Goal: Information Seeking & Learning: Learn about a topic

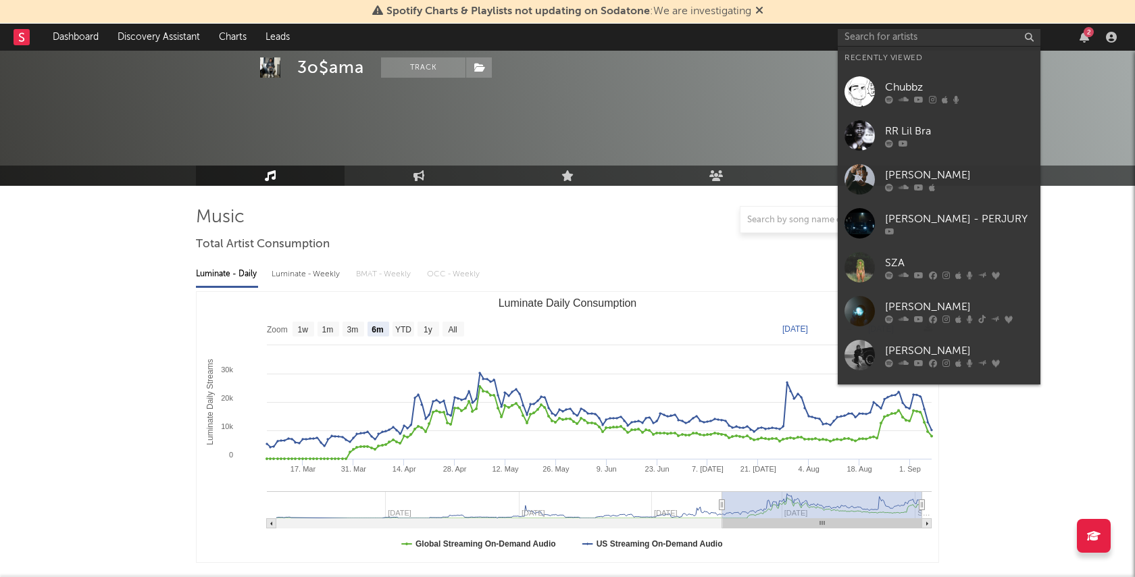
select select "6m"
select select "1w"
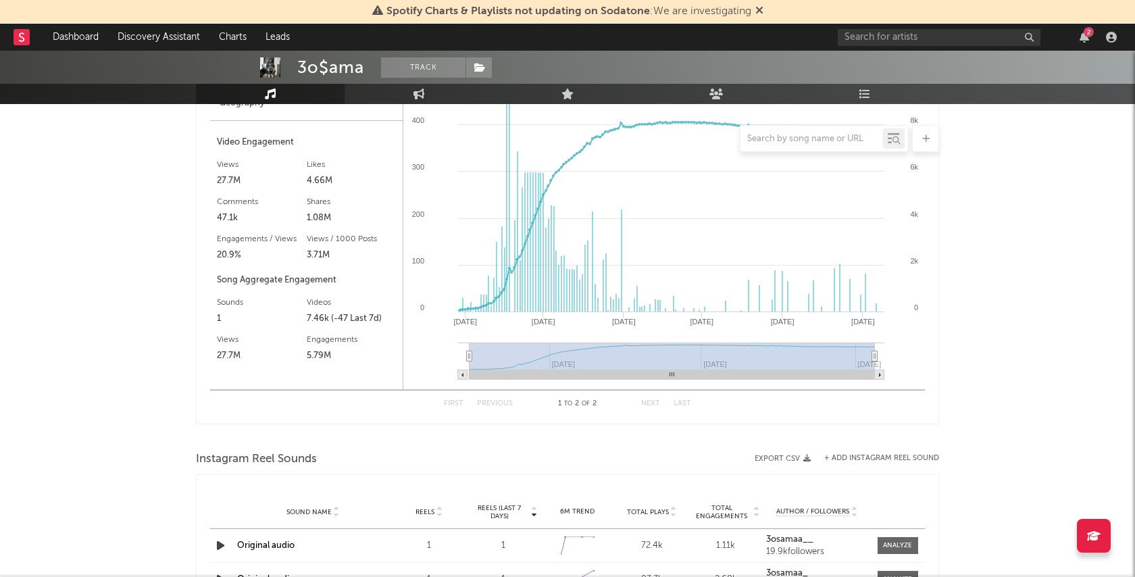
click at [1084, 31] on div "2" at bounding box center [1089, 32] width 10 height 10
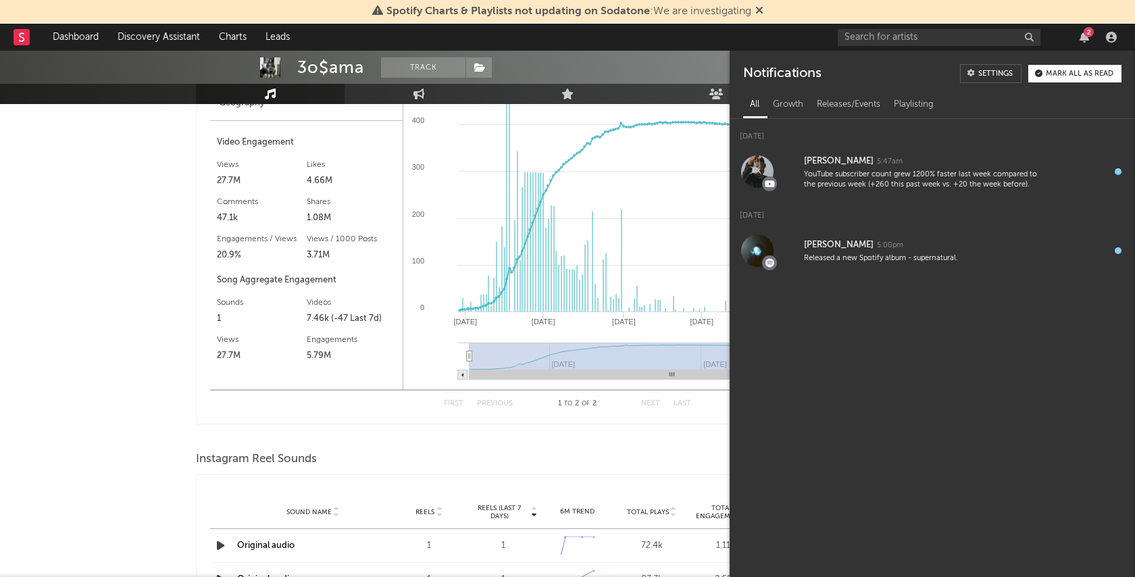
click at [781, 47] on nav "Dashboard Discovery Assistant Charts Leads 2" at bounding box center [567, 37] width 1135 height 27
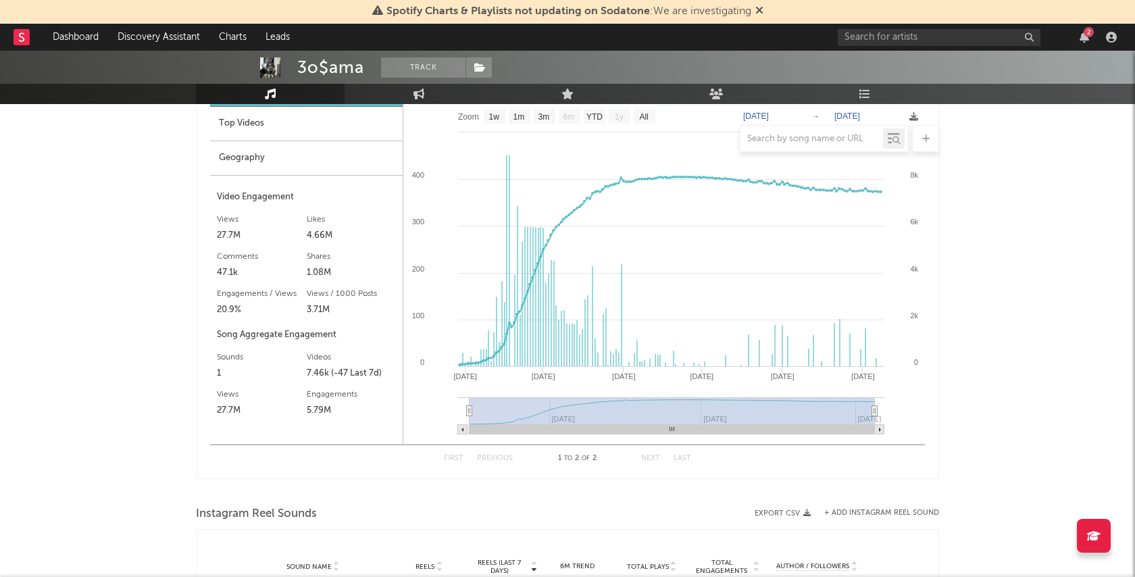
scroll to position [1089, 0]
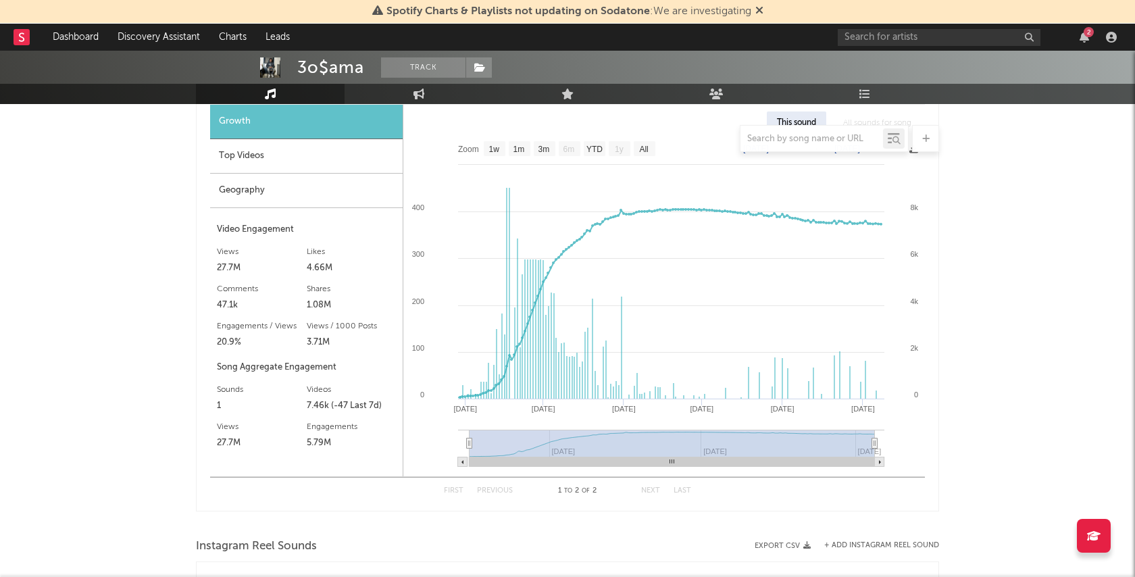
click at [1088, 34] on div "2" at bounding box center [1089, 32] width 10 height 10
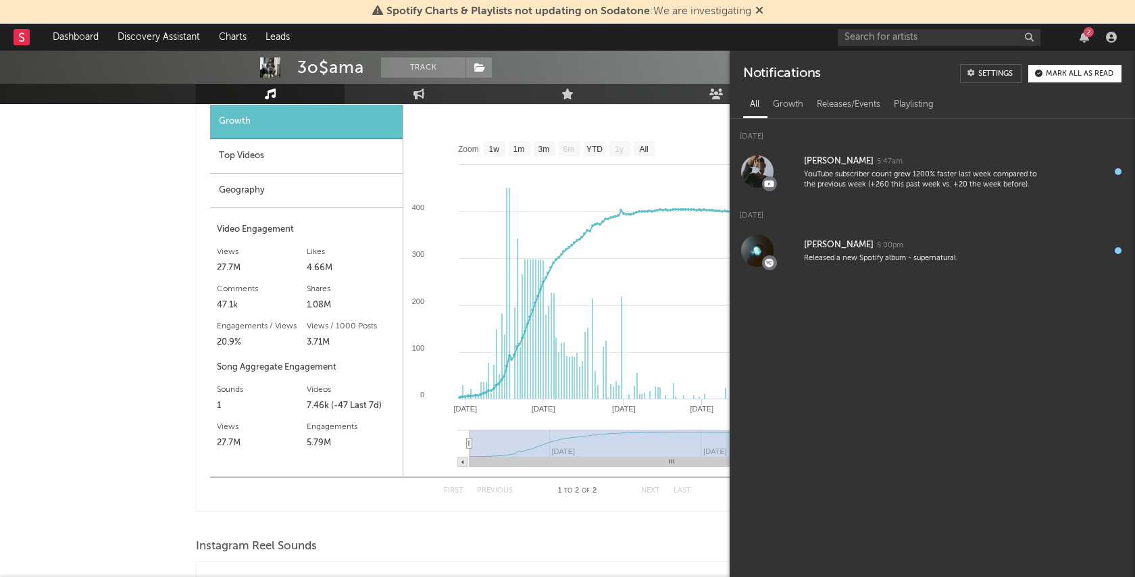
click at [609, 55] on div "3o$ama Track [GEOGRAPHIC_DATA] | Hip-Hop/Rap Edit Track Benchmark Summary" at bounding box center [516, 18] width 439 height 84
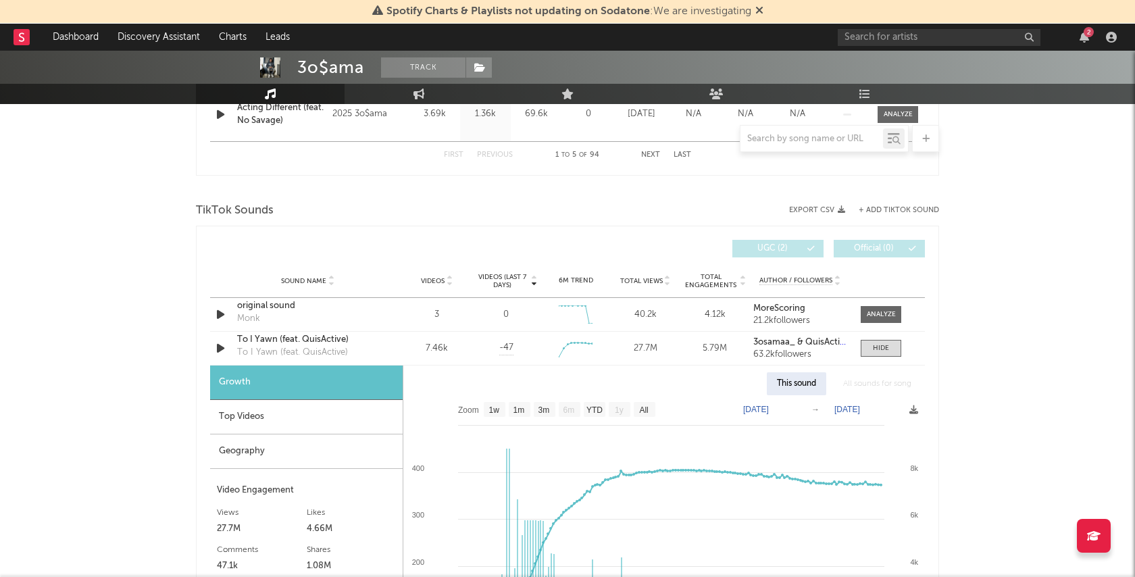
scroll to position [834, 0]
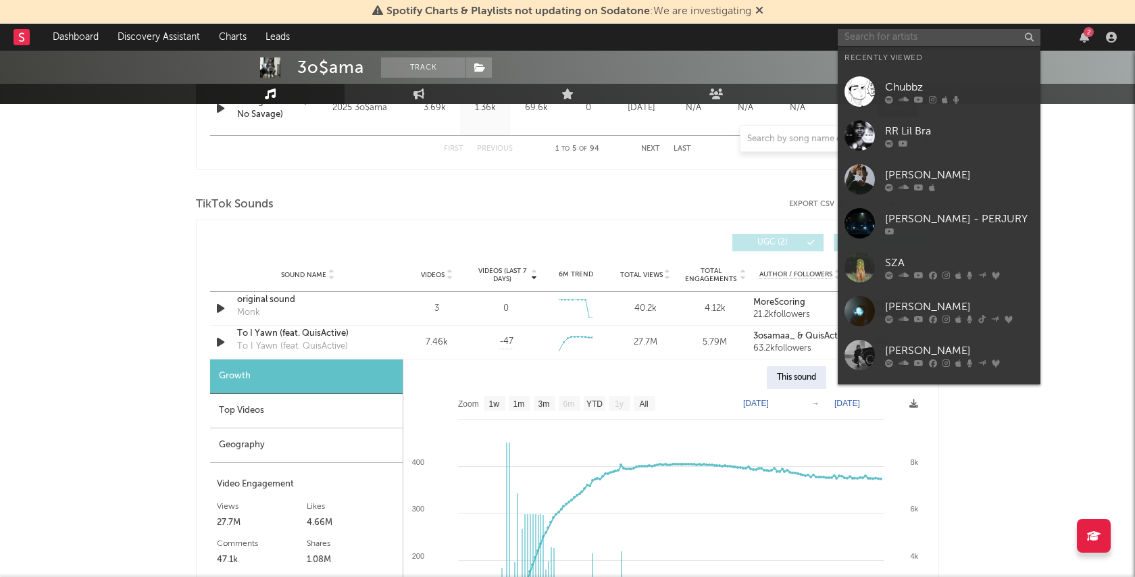
click at [899, 37] on input "text" at bounding box center [939, 37] width 203 height 17
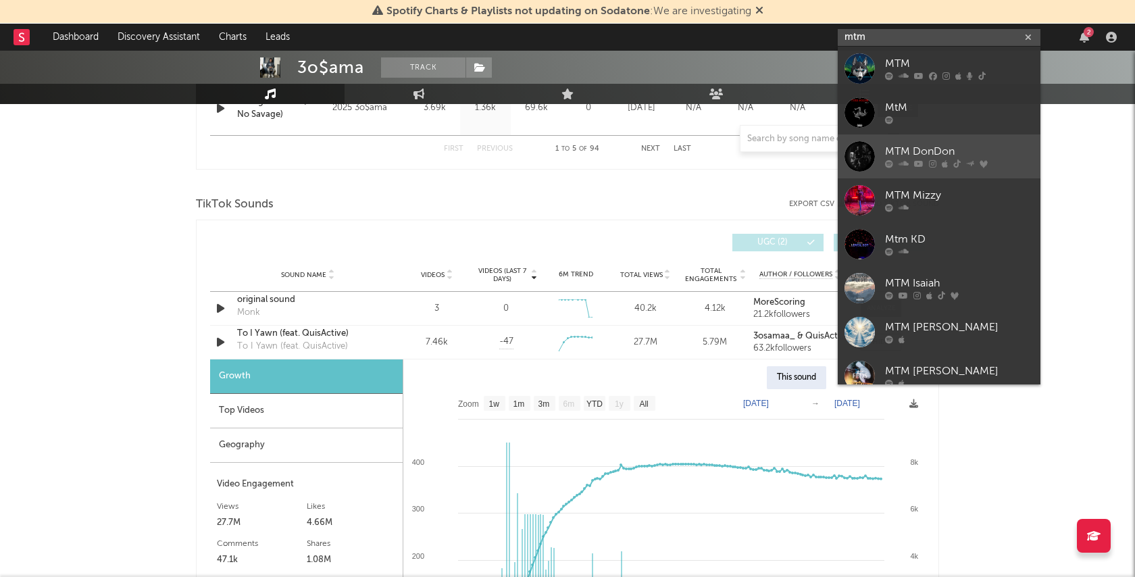
type input "mtm"
click at [933, 139] on link "MTM DonDon" at bounding box center [939, 156] width 203 height 44
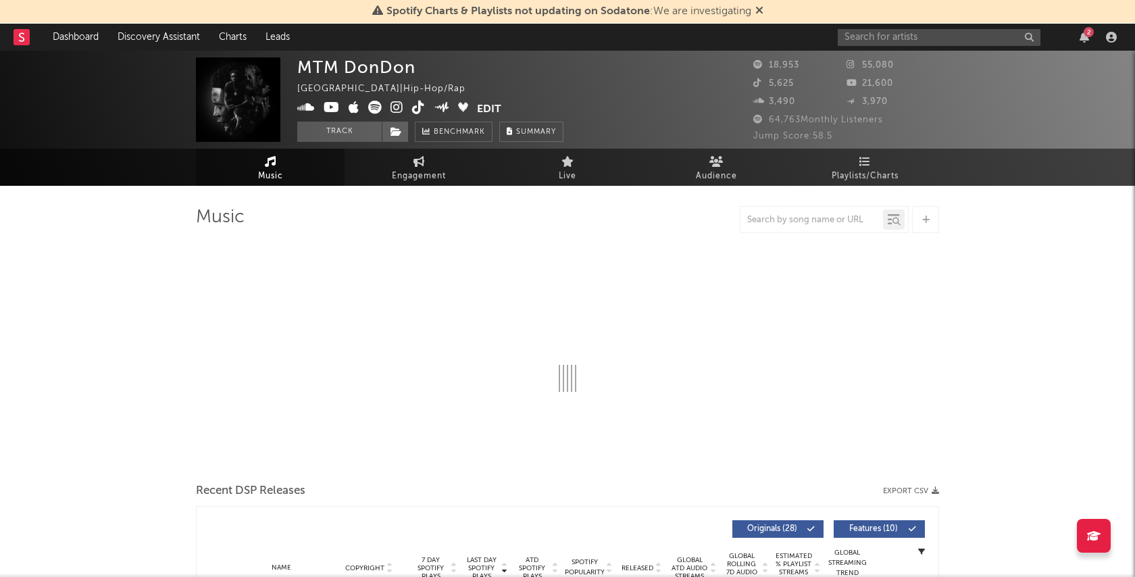
select select "6m"
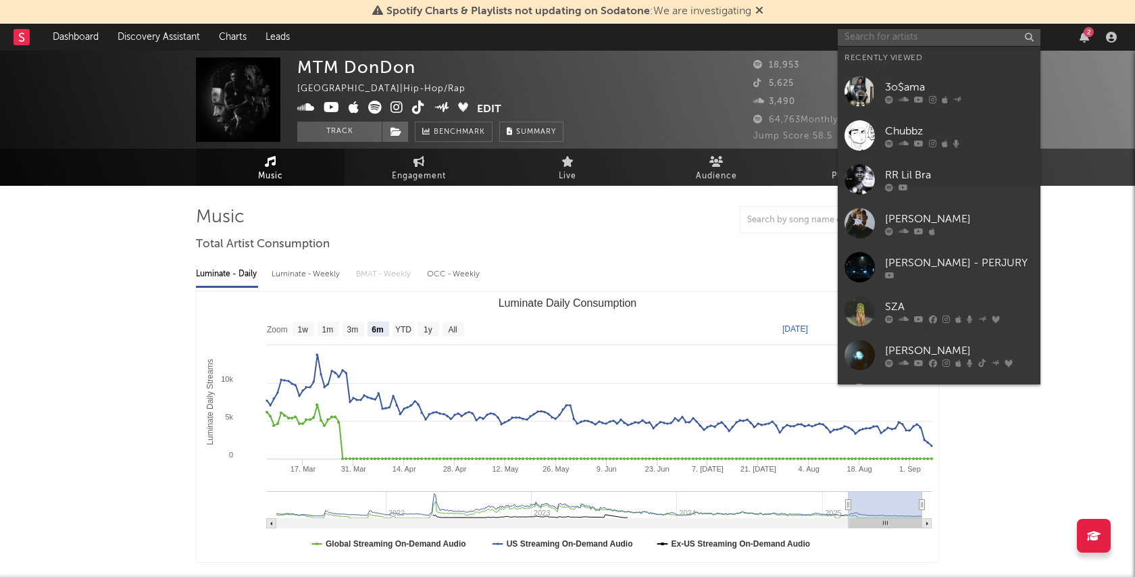
click at [889, 36] on input "text" at bounding box center [939, 37] width 203 height 17
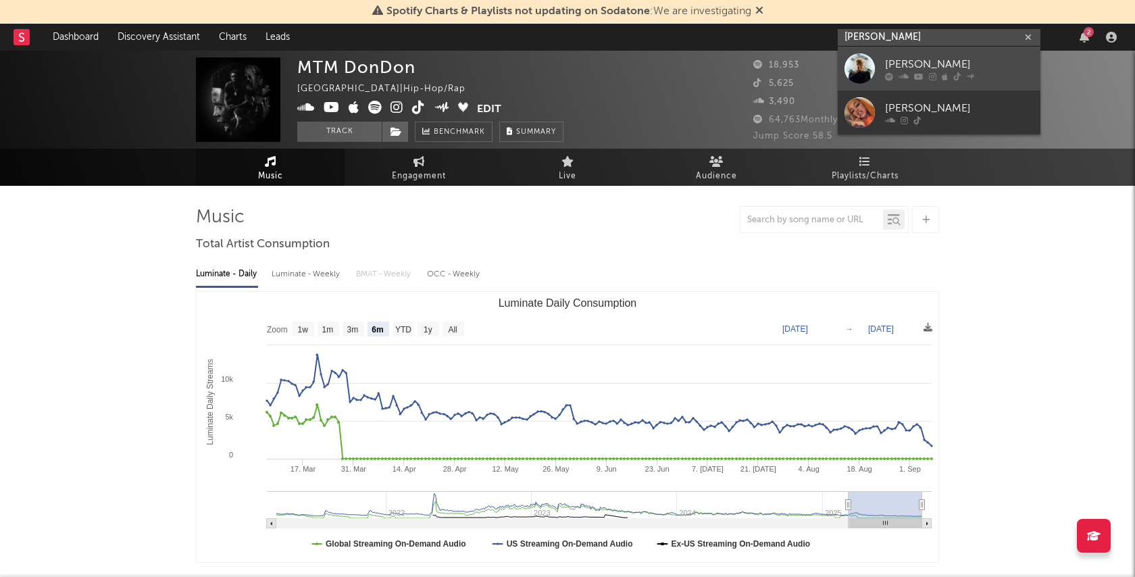
type input "[PERSON_NAME]"
click at [995, 72] on div at bounding box center [959, 76] width 149 height 8
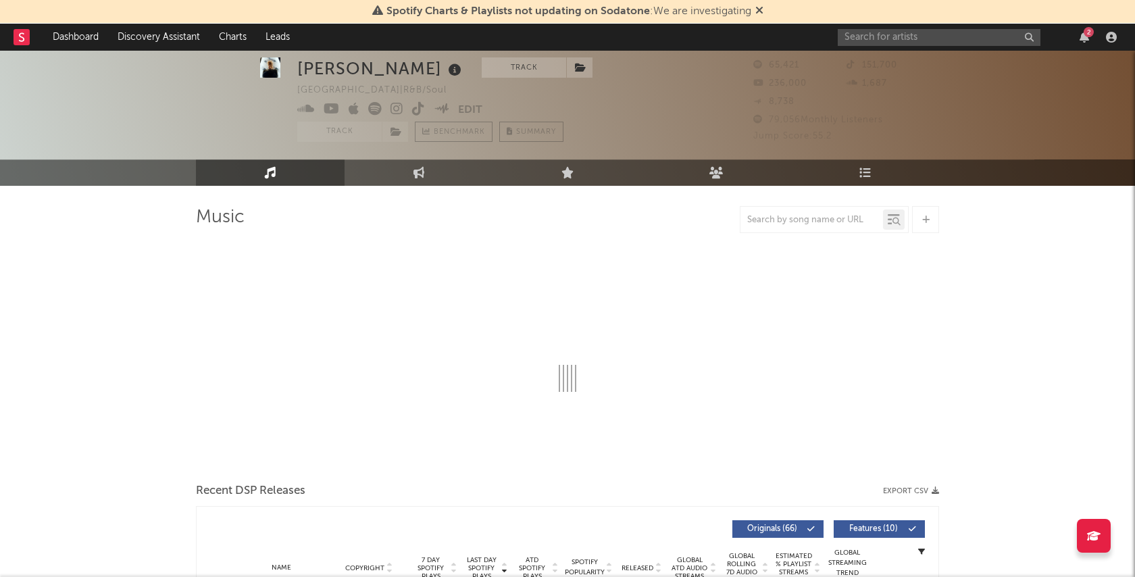
scroll to position [286, 0]
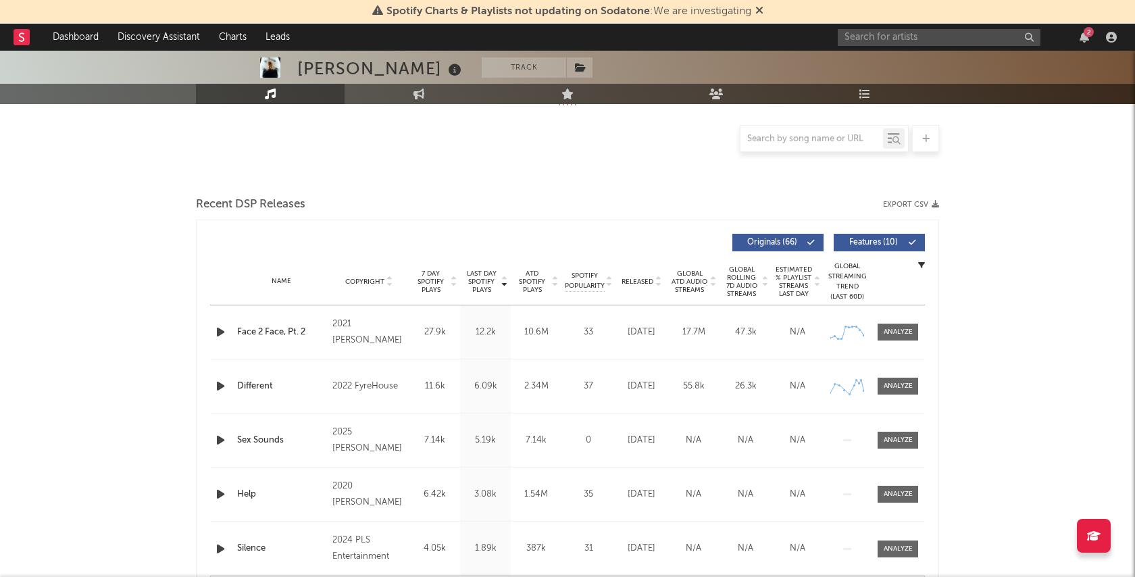
select select "6m"
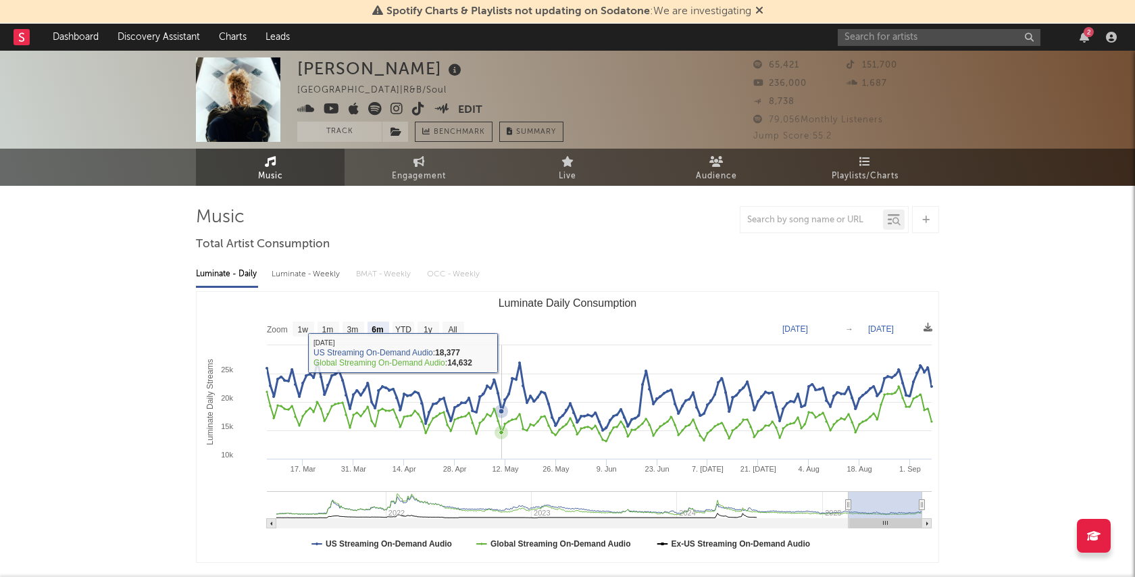
scroll to position [0, 0]
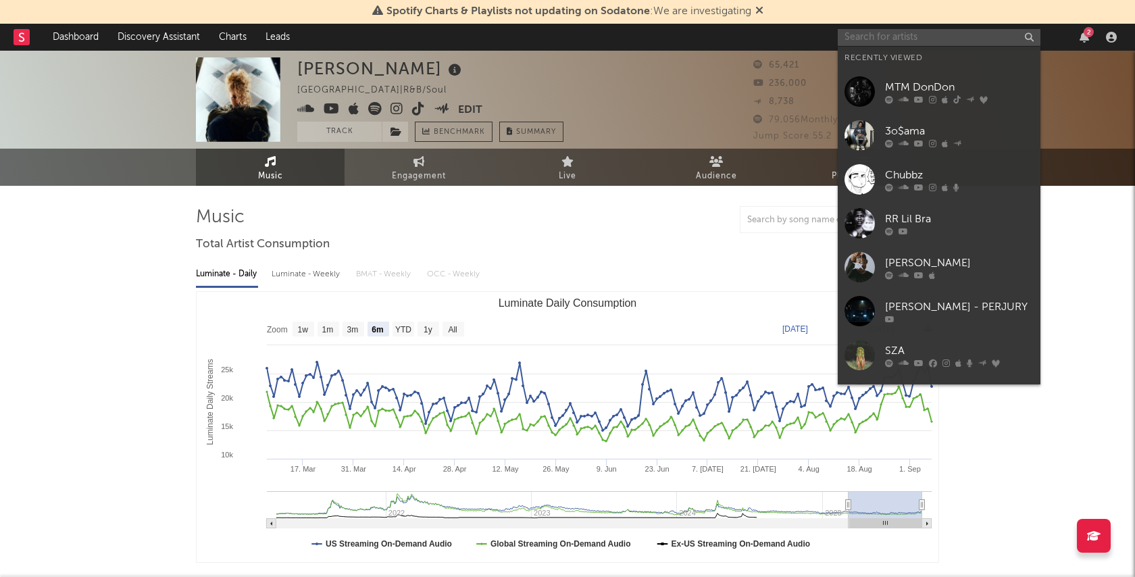
click at [903, 34] on input "text" at bounding box center [939, 37] width 203 height 17
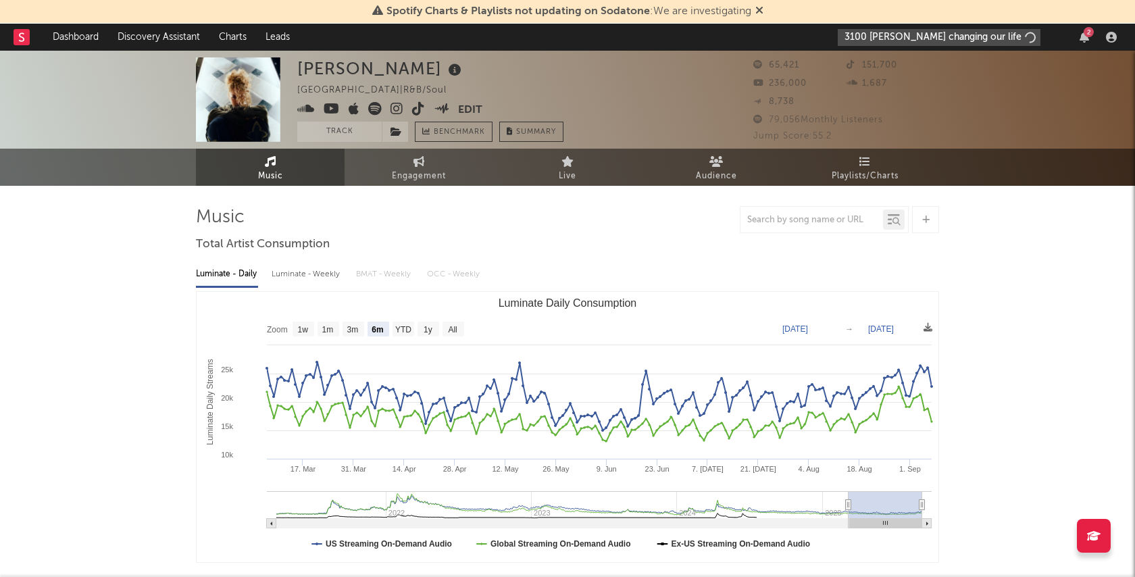
type input "3100 [PERSON_NAME] changing our life"
click at [1089, 35] on div "2" at bounding box center [1089, 32] width 10 height 10
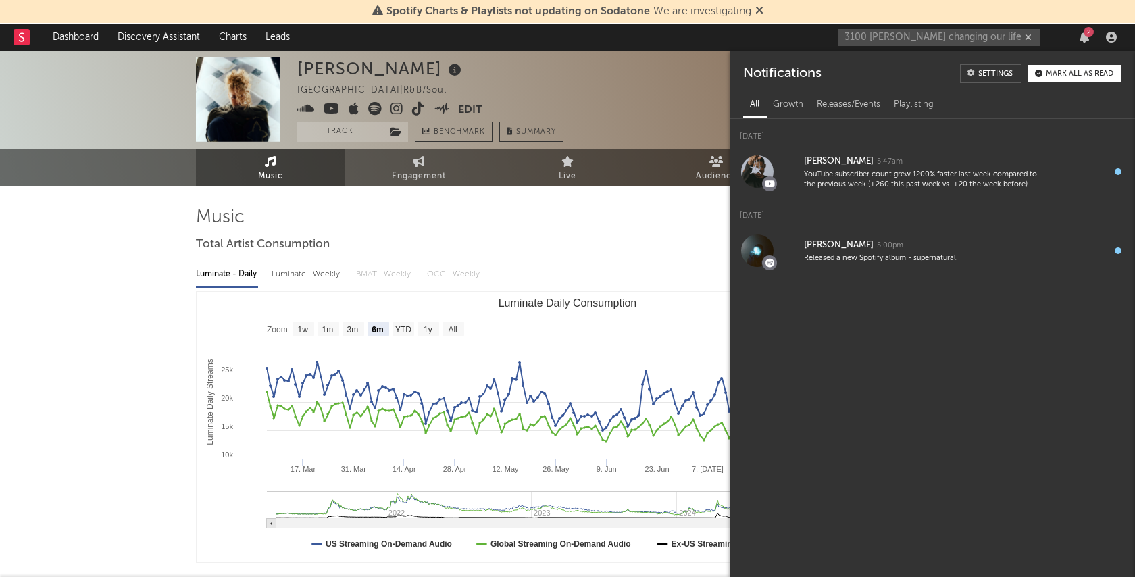
click at [881, 14] on div "Spotify Charts & Playlists not updating on Sodatone : We are investigating" at bounding box center [567, 12] width 1135 height 24
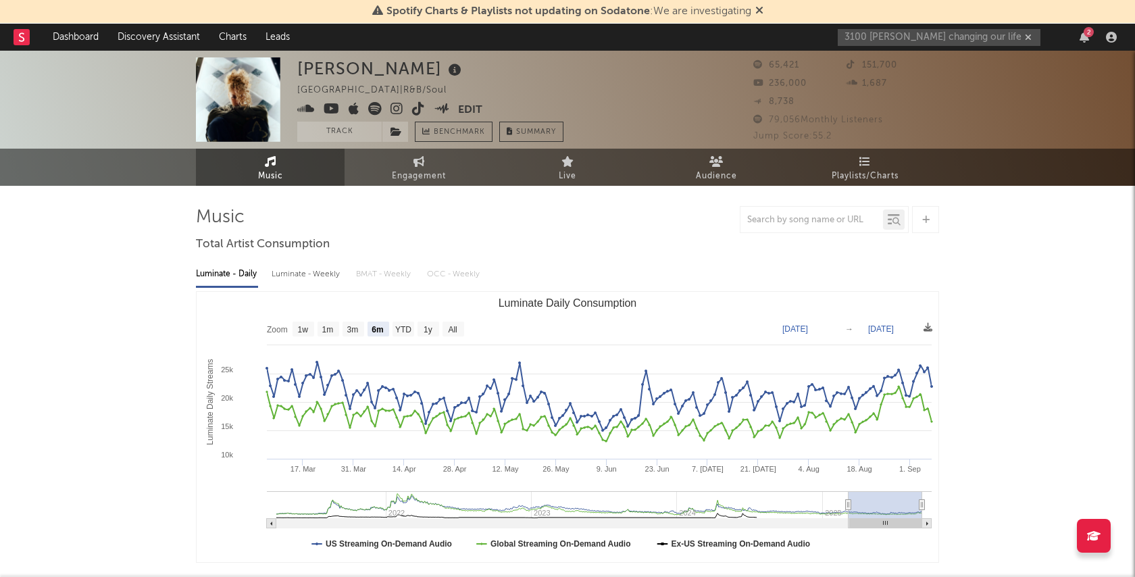
click at [1084, 43] on div "3100 [PERSON_NAME] changing our life 2" at bounding box center [980, 37] width 284 height 27
click at [1029, 39] on icon "button" at bounding box center [1028, 37] width 7 height 9
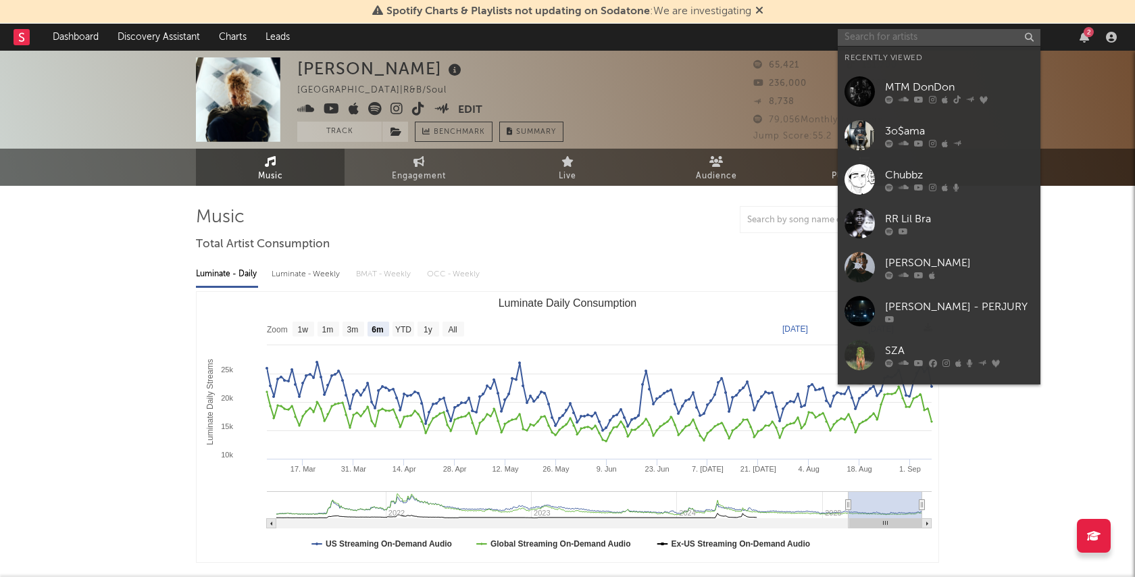
click at [922, 40] on input "text" at bounding box center [939, 37] width 203 height 17
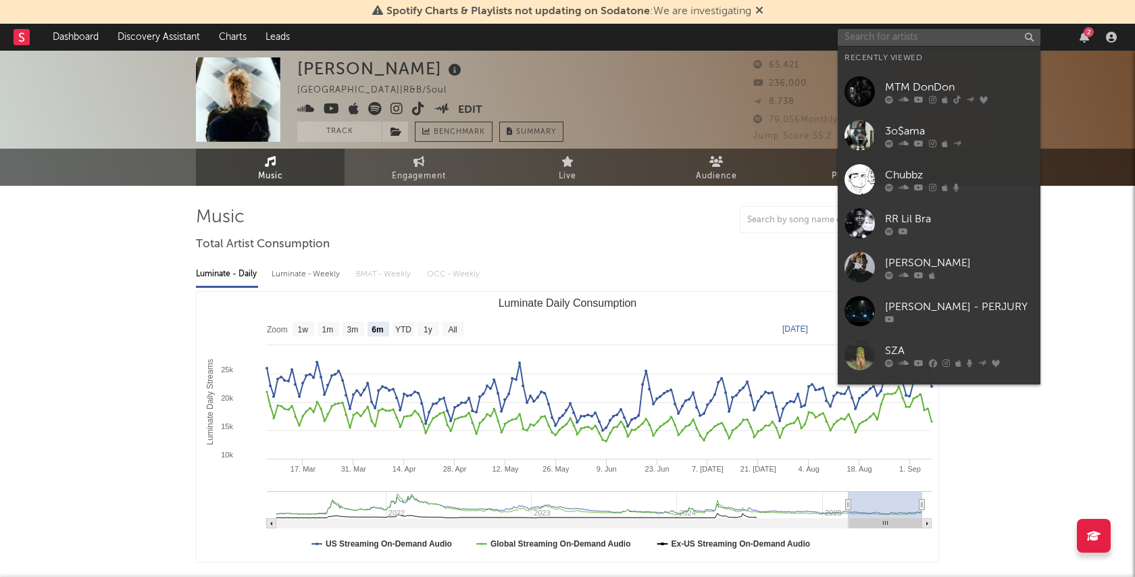
click at [946, 36] on input "text" at bounding box center [939, 37] width 203 height 17
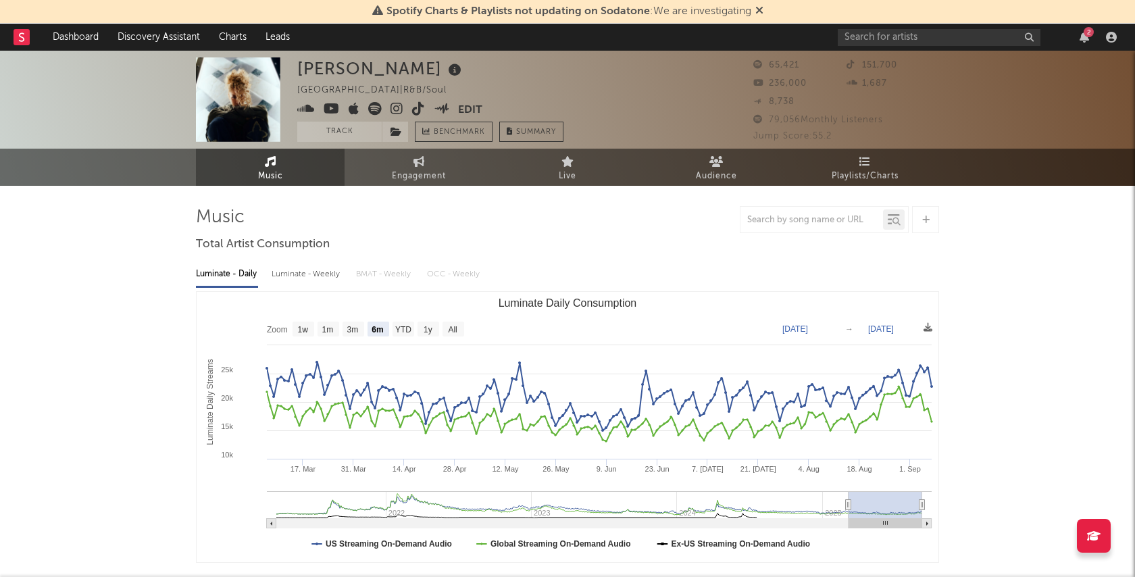
click at [1069, 42] on div "2" at bounding box center [980, 37] width 284 height 27
click at [945, 35] on input "text" at bounding box center [939, 37] width 203 height 17
click at [906, 31] on input "text" at bounding box center [939, 37] width 203 height 17
click at [1068, 34] on div "2" at bounding box center [980, 37] width 284 height 27
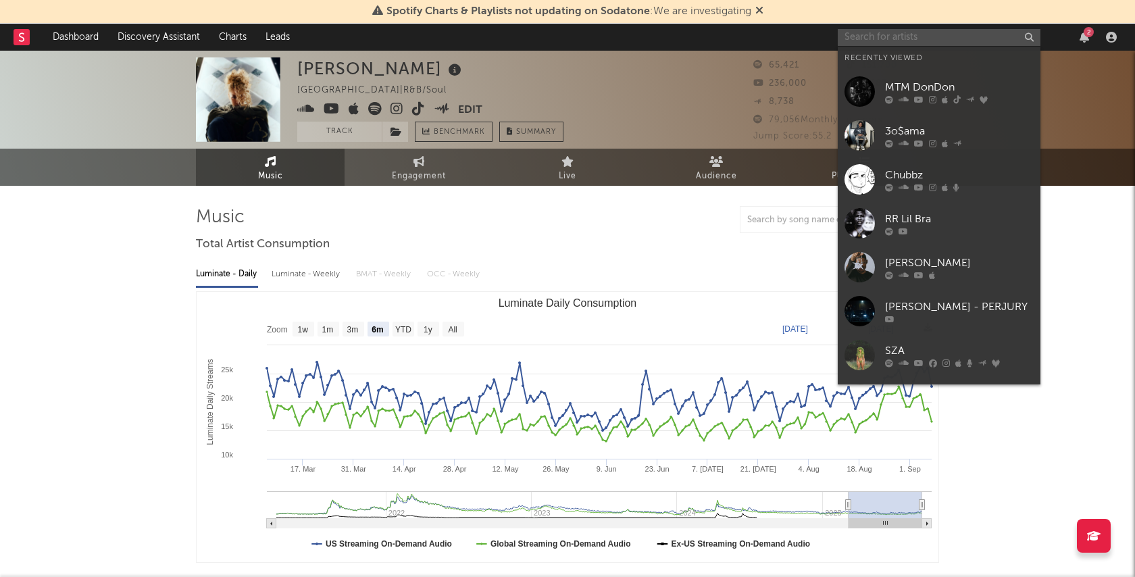
click at [995, 37] on input "text" at bounding box center [939, 37] width 203 height 17
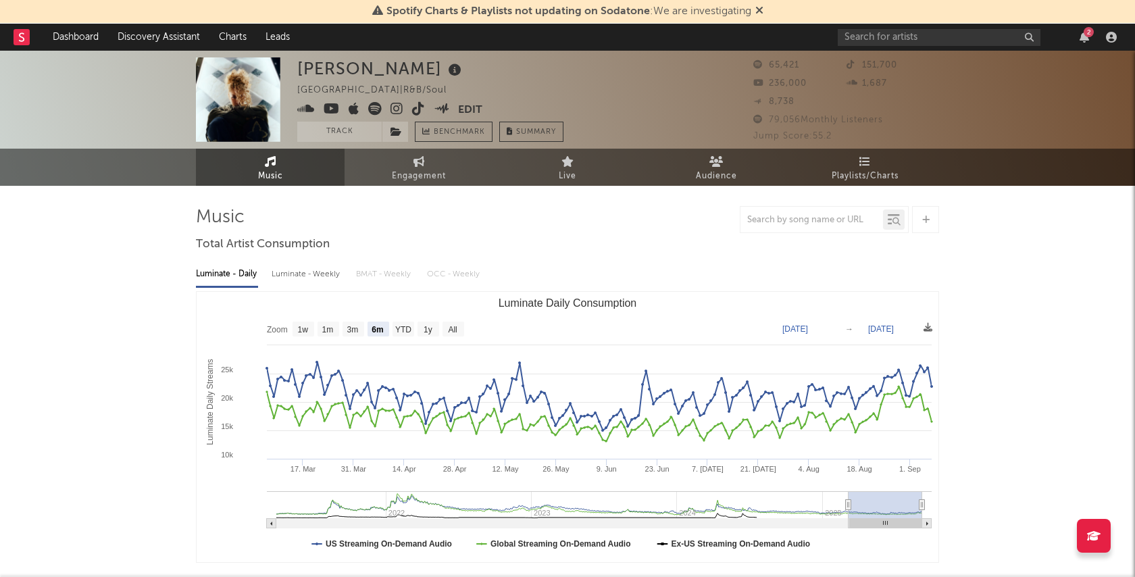
click at [1060, 32] on div "2" at bounding box center [980, 37] width 284 height 27
click at [909, 31] on input "text" at bounding box center [939, 37] width 203 height 17
click at [785, 37] on nav "Dashboard Discovery Assistant Charts Leads 2" at bounding box center [567, 37] width 1135 height 27
click at [758, 9] on icon at bounding box center [759, 10] width 8 height 11
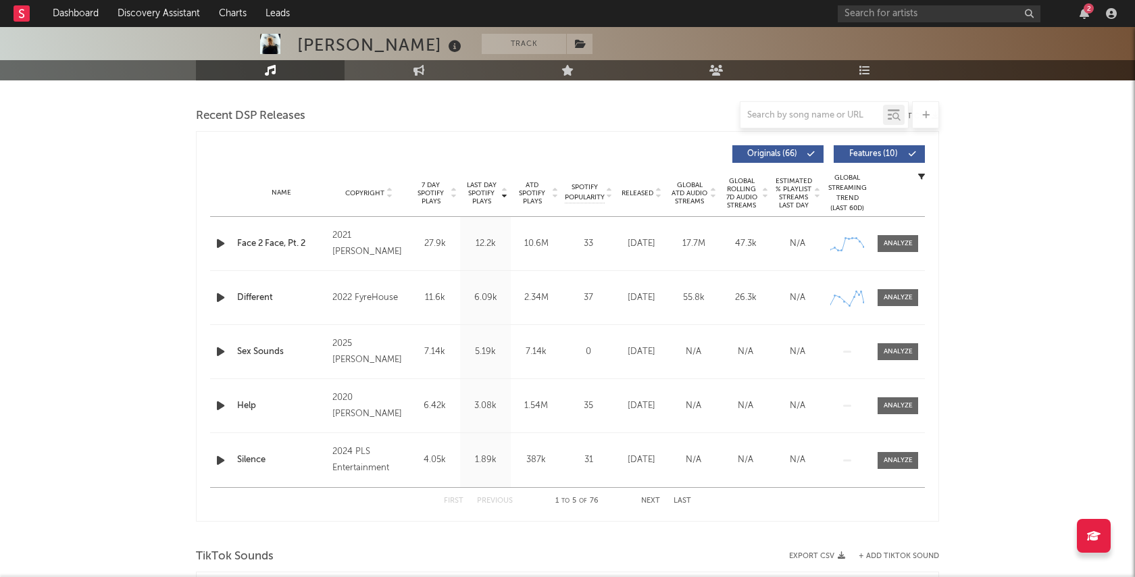
scroll to position [459, 0]
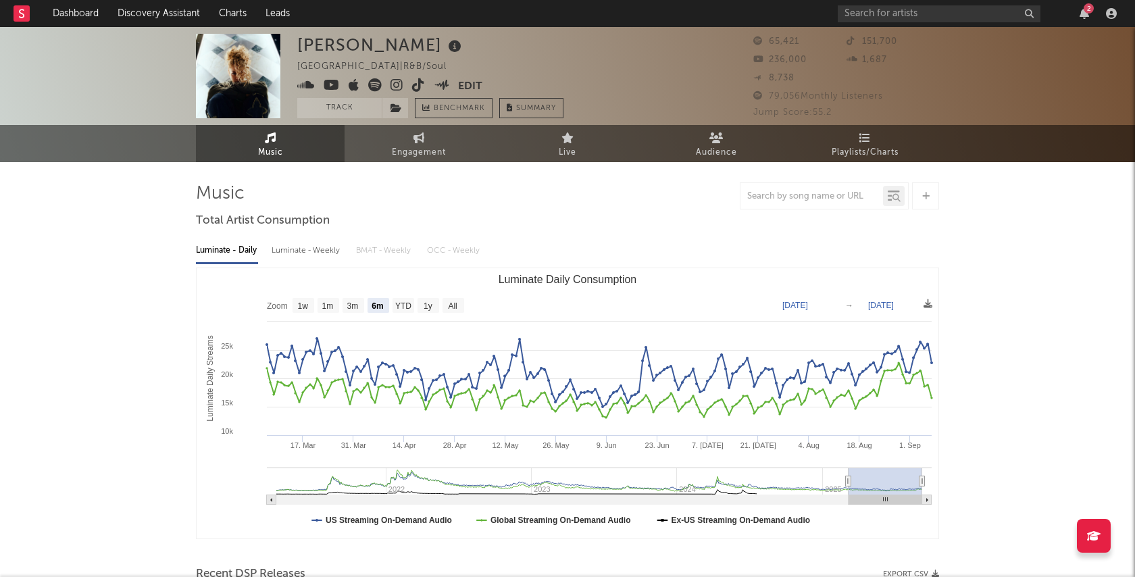
scroll to position [0, 0]
click at [1086, 13] on div "2" at bounding box center [1089, 8] width 10 height 10
click at [752, 18] on nav "Dashboard Discovery Assistant Charts Leads 2" at bounding box center [567, 13] width 1135 height 27
click at [1088, 13] on div "2" at bounding box center [1089, 8] width 10 height 10
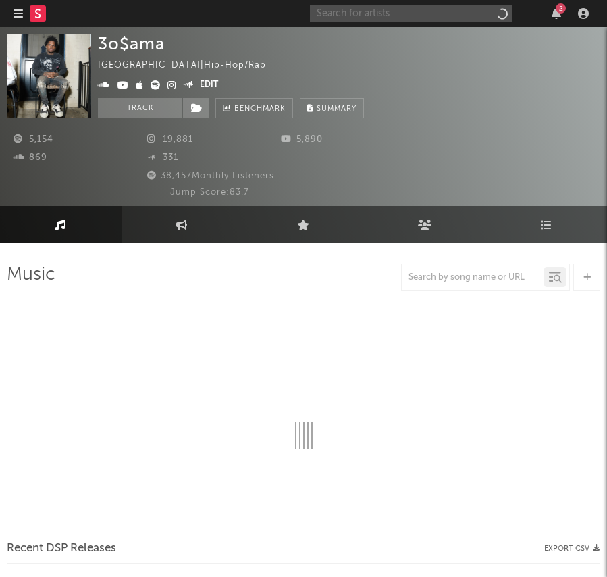
click at [470, 17] on input "text" at bounding box center [411, 13] width 203 height 17
select select "6m"
